Goal: Task Accomplishment & Management: Use online tool/utility

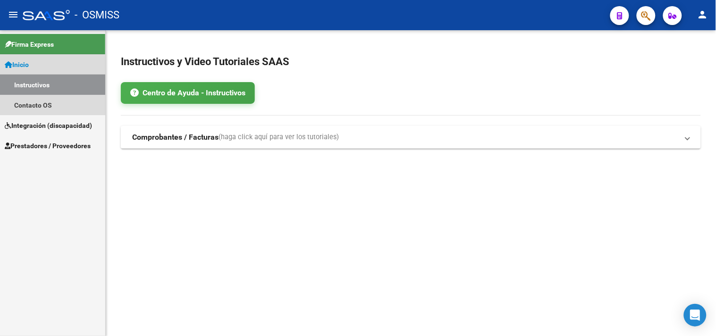
click at [40, 88] on link "Instructivos" at bounding box center [52, 85] width 105 height 20
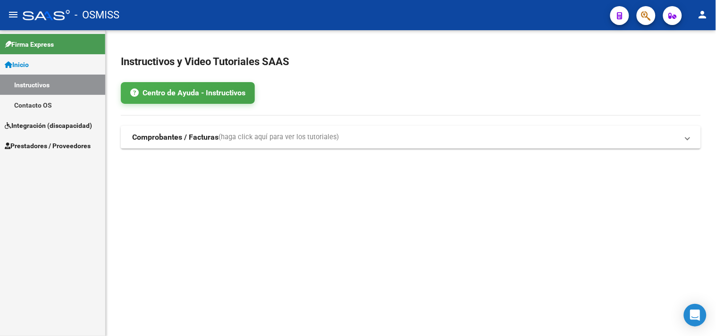
click at [47, 124] on span "Integración (discapacidad)" at bounding box center [48, 125] width 87 height 10
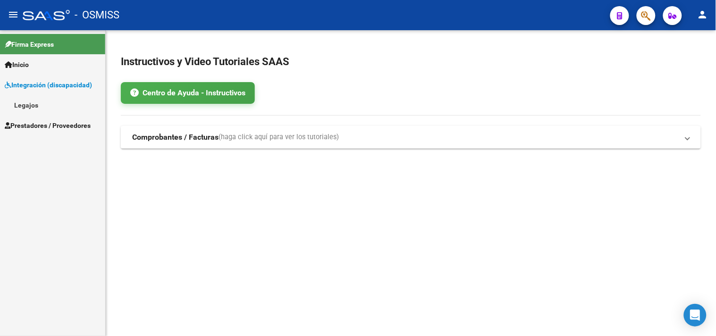
click at [39, 85] on span "Integración (discapacidad)" at bounding box center [48, 85] width 87 height 10
click at [26, 107] on span "Prestadores / Proveedores" at bounding box center [48, 105] width 86 height 10
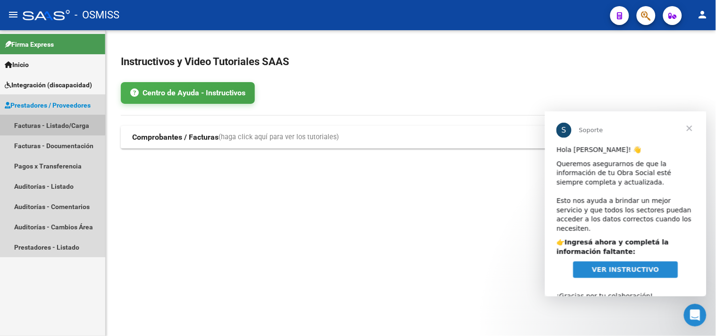
click at [50, 125] on link "Facturas - Listado/Carga" at bounding box center [52, 125] width 105 height 20
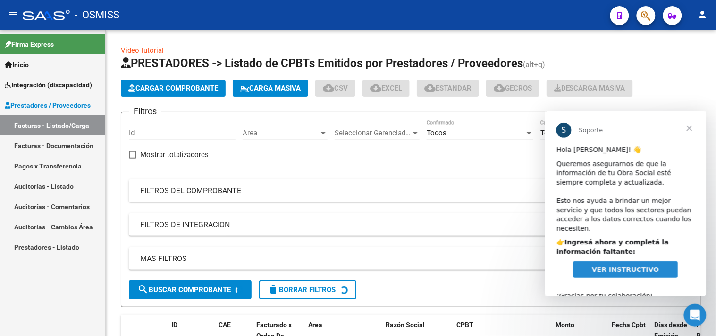
click at [689, 129] on span "Cerrar" at bounding box center [689, 128] width 34 height 34
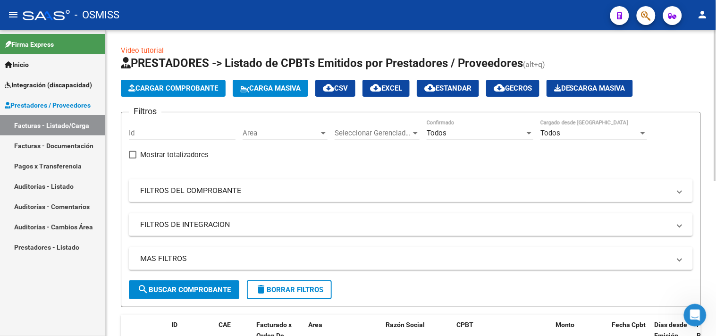
click at [176, 191] on mat-panel-title "FILTROS DEL COMPROBANTE" at bounding box center [405, 190] width 530 height 10
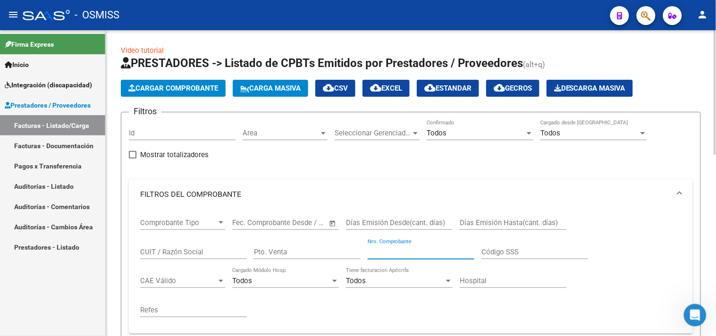
click at [427, 255] on input "Nro. Comprobante" at bounding box center [421, 252] width 107 height 8
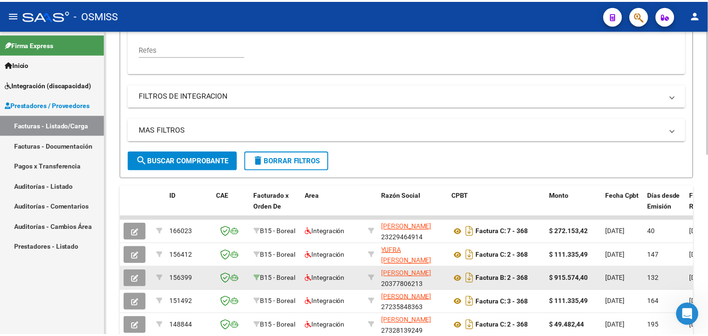
scroll to position [262, 0]
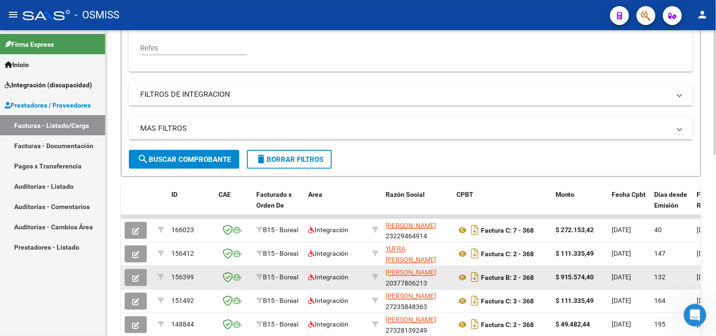
type input "368"
click at [135, 277] on icon "button" at bounding box center [135, 278] width 7 height 7
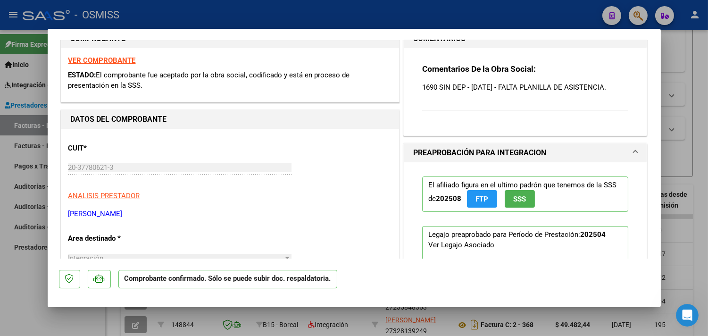
scroll to position [105, 0]
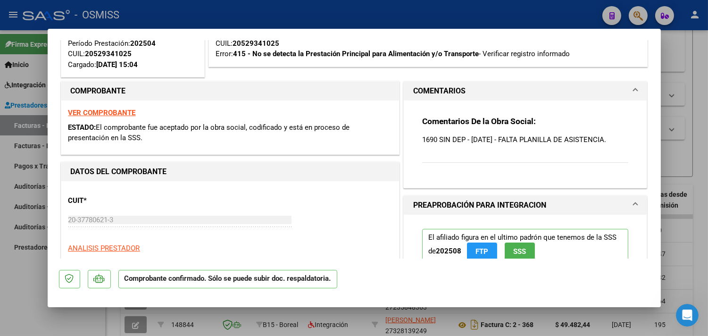
click at [112, 115] on strong "VER COMPROBANTE" at bounding box center [101, 113] width 67 height 8
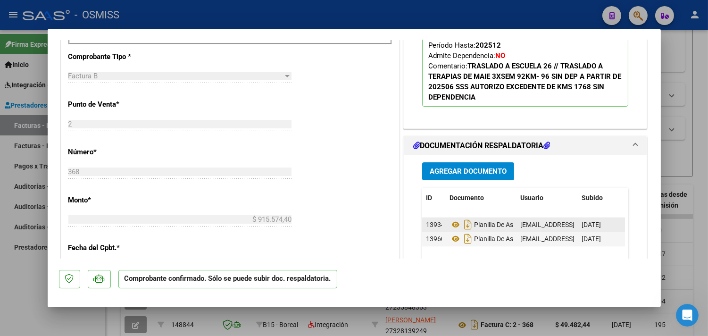
scroll to position [472, 0]
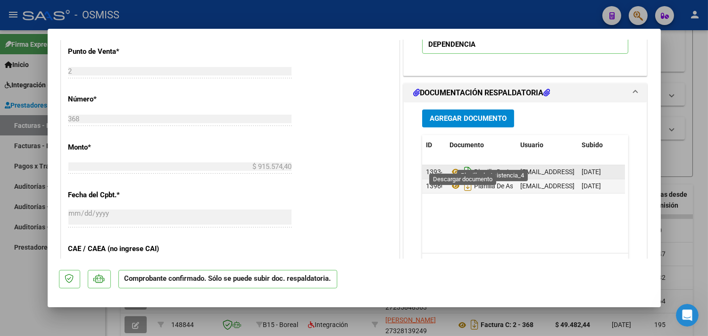
click at [462, 164] on icon "Descargar documento" at bounding box center [468, 171] width 12 height 15
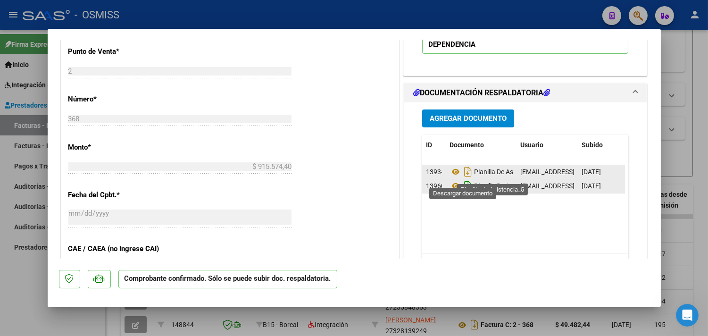
click at [462, 178] on icon "Descargar documento" at bounding box center [468, 185] width 12 height 15
type input "$ 0,00"
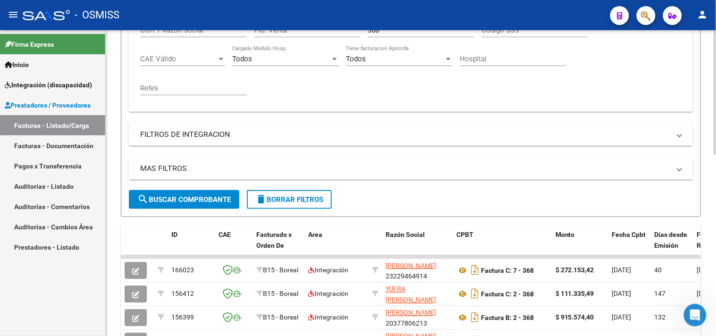
scroll to position [157, 0]
